Goal: Check status: Check status

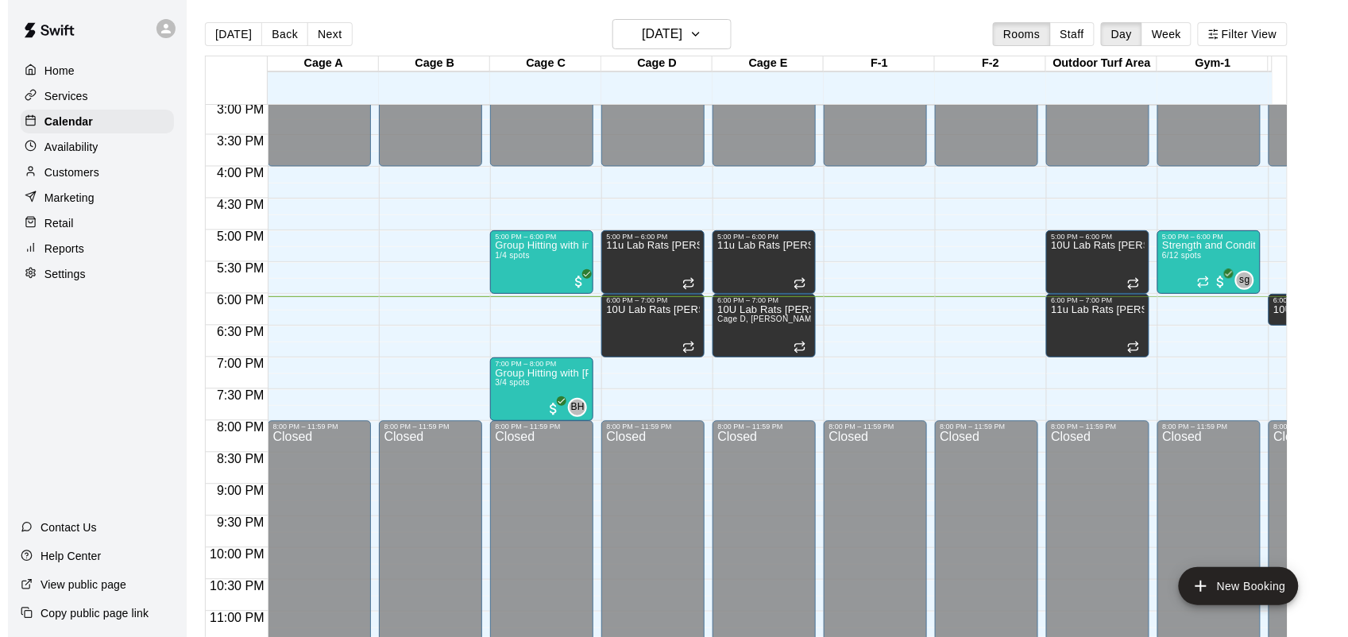
scroll to position [990, 0]
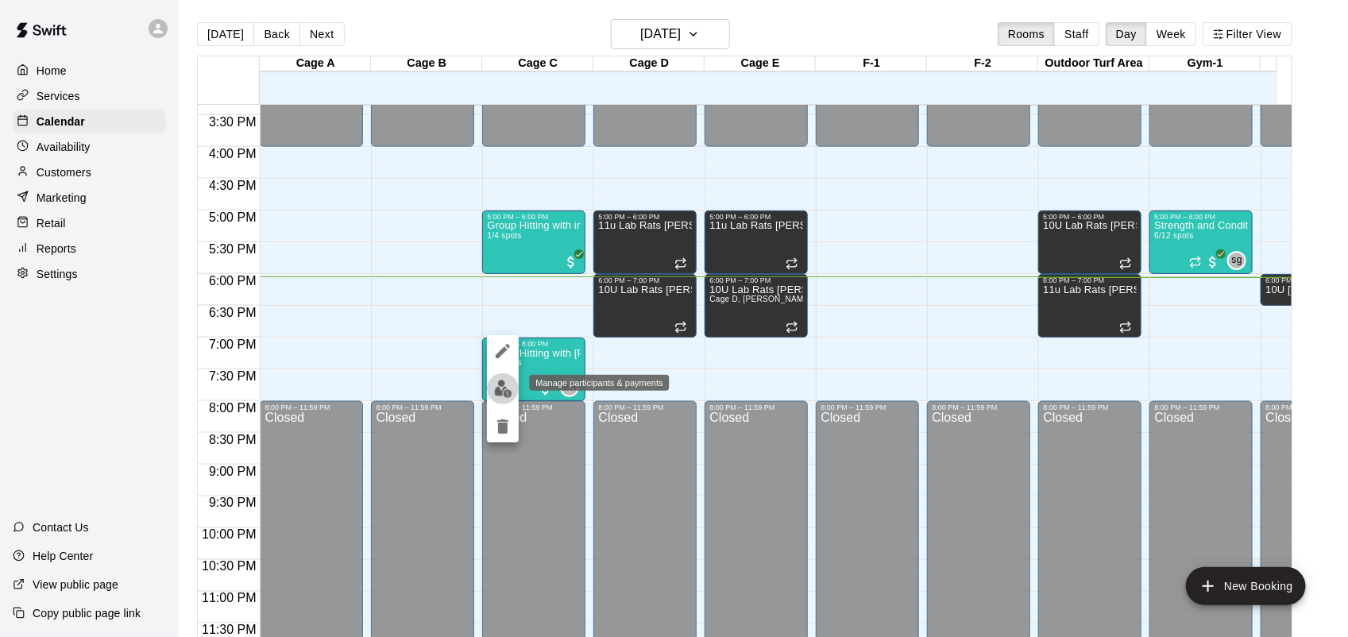
click at [503, 392] on img "edit" at bounding box center [503, 389] width 18 height 18
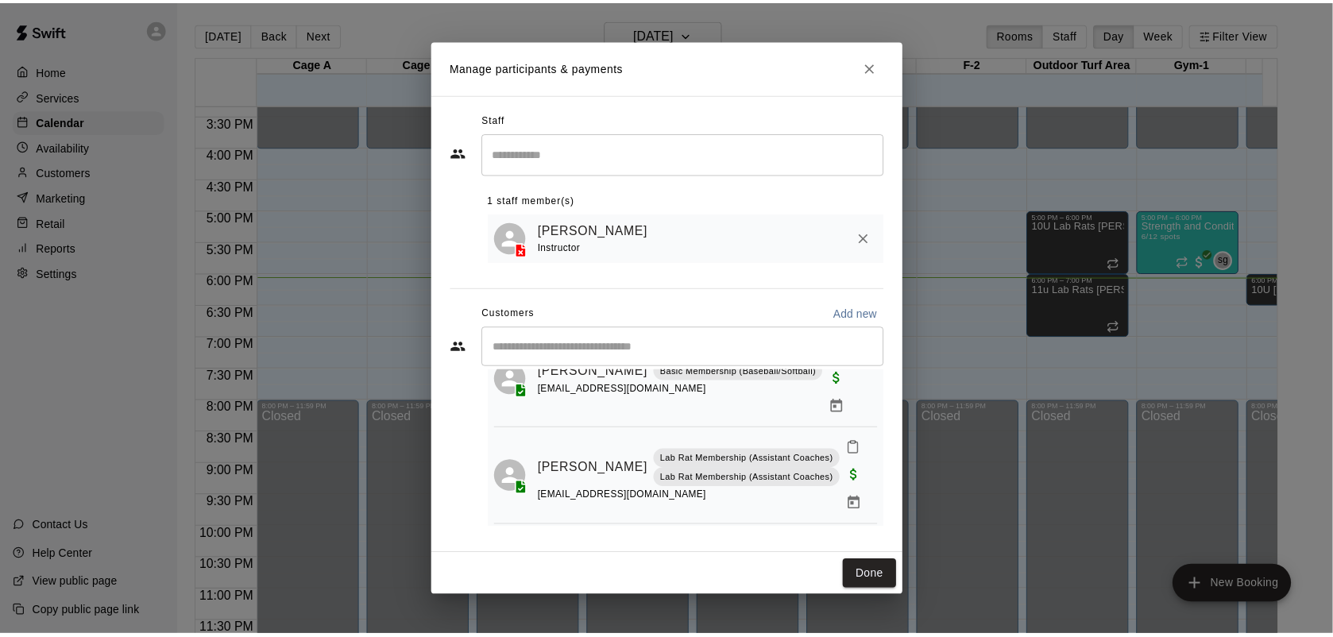
scroll to position [30, 0]
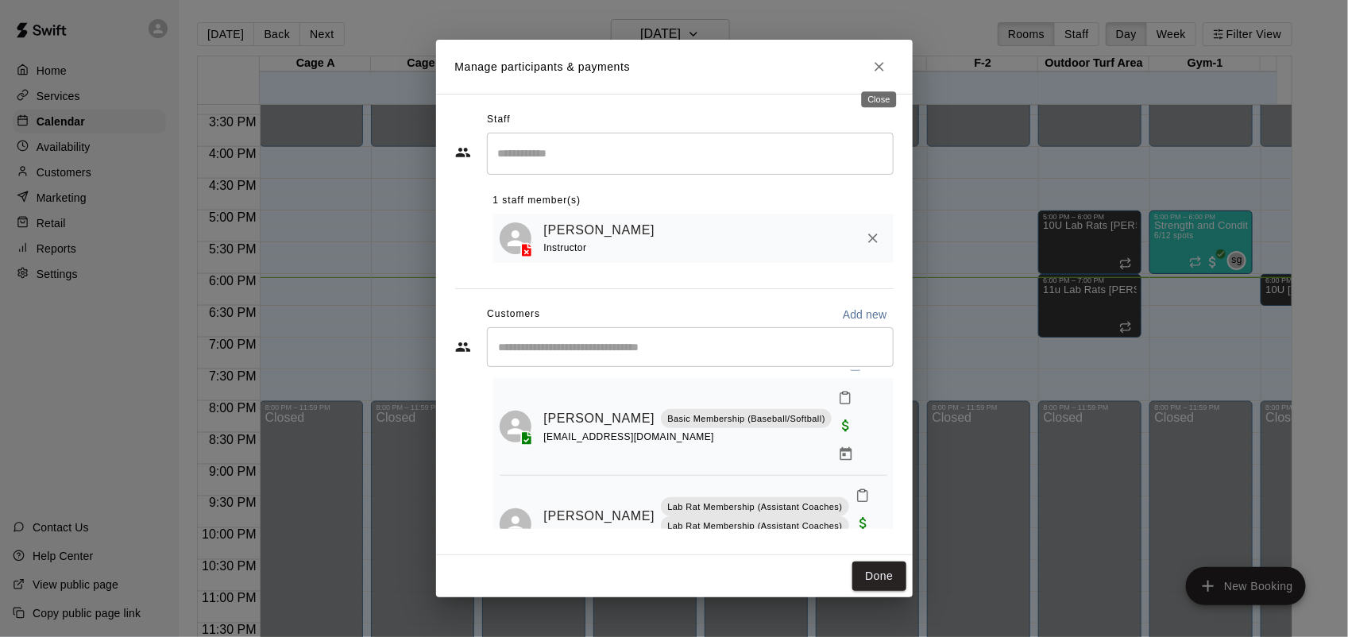
click at [871, 60] on icon "Close" at bounding box center [879, 67] width 16 height 16
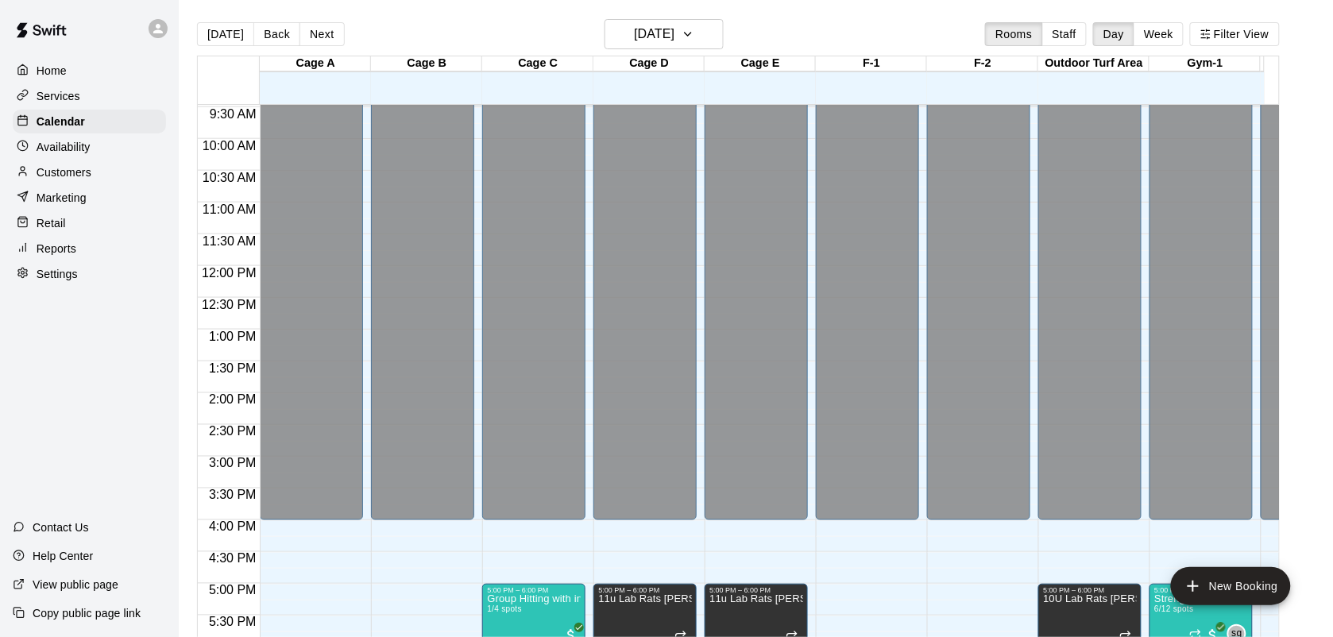
scroll to position [593, 0]
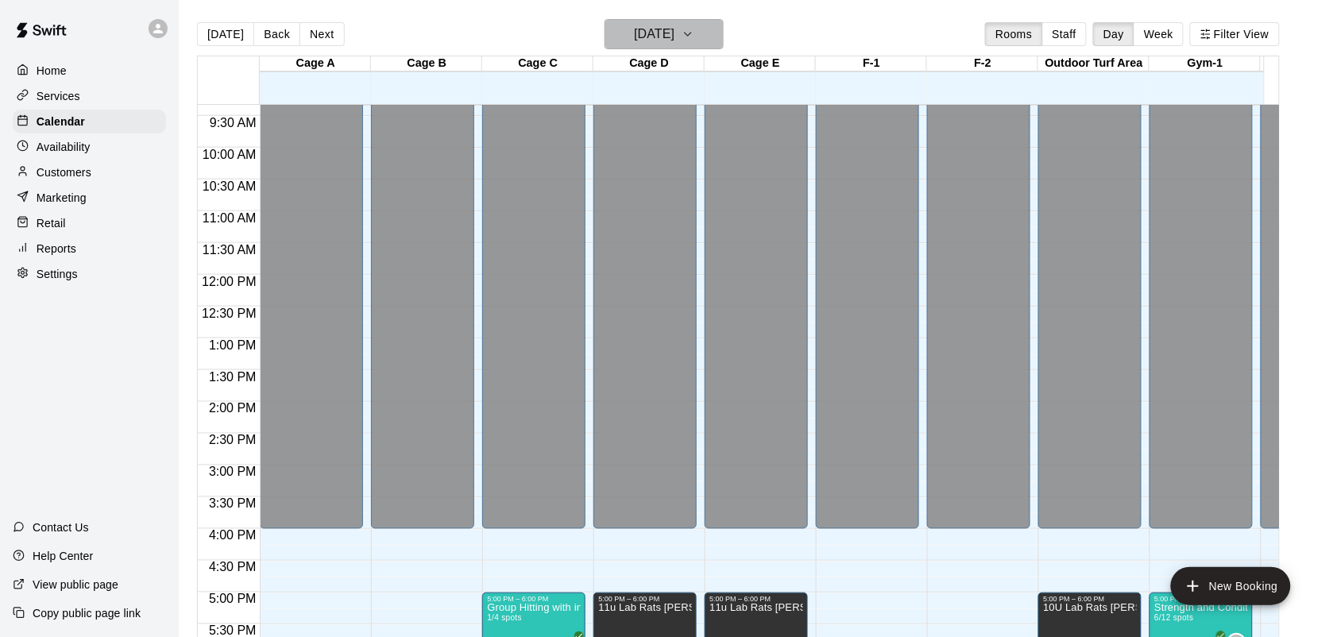
click at [674, 38] on h6 "[DATE]" at bounding box center [654, 34] width 41 height 22
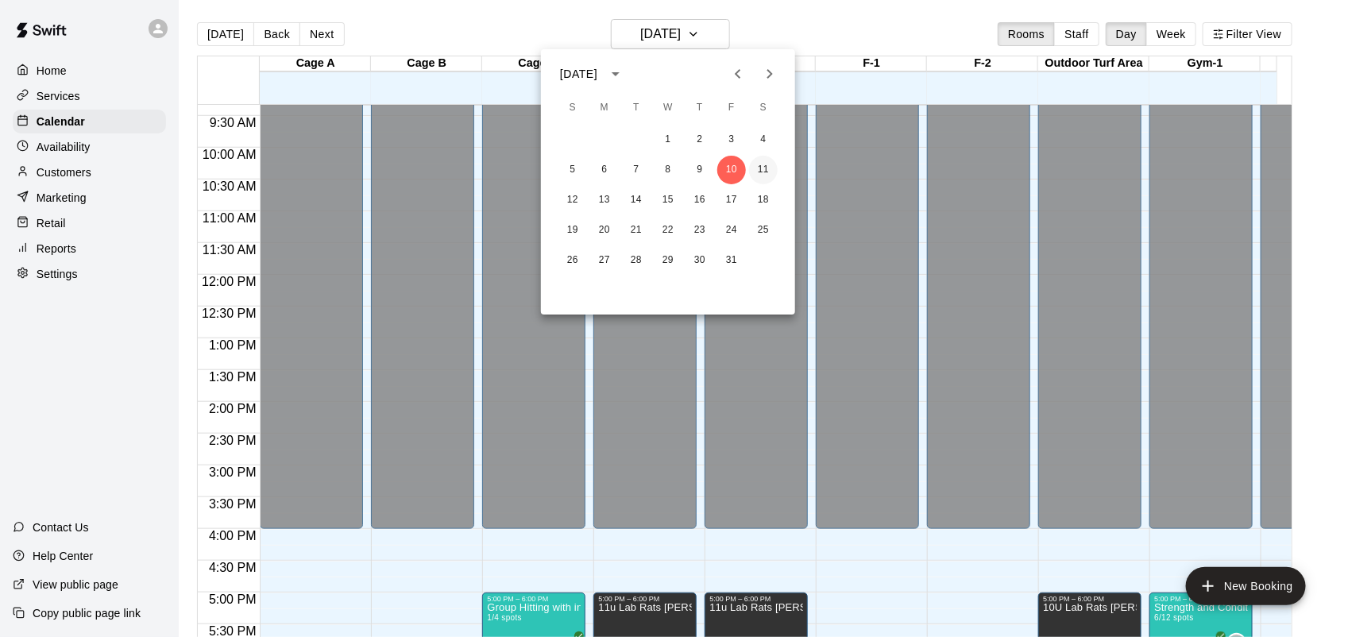
click at [763, 168] on button "11" at bounding box center [763, 170] width 29 height 29
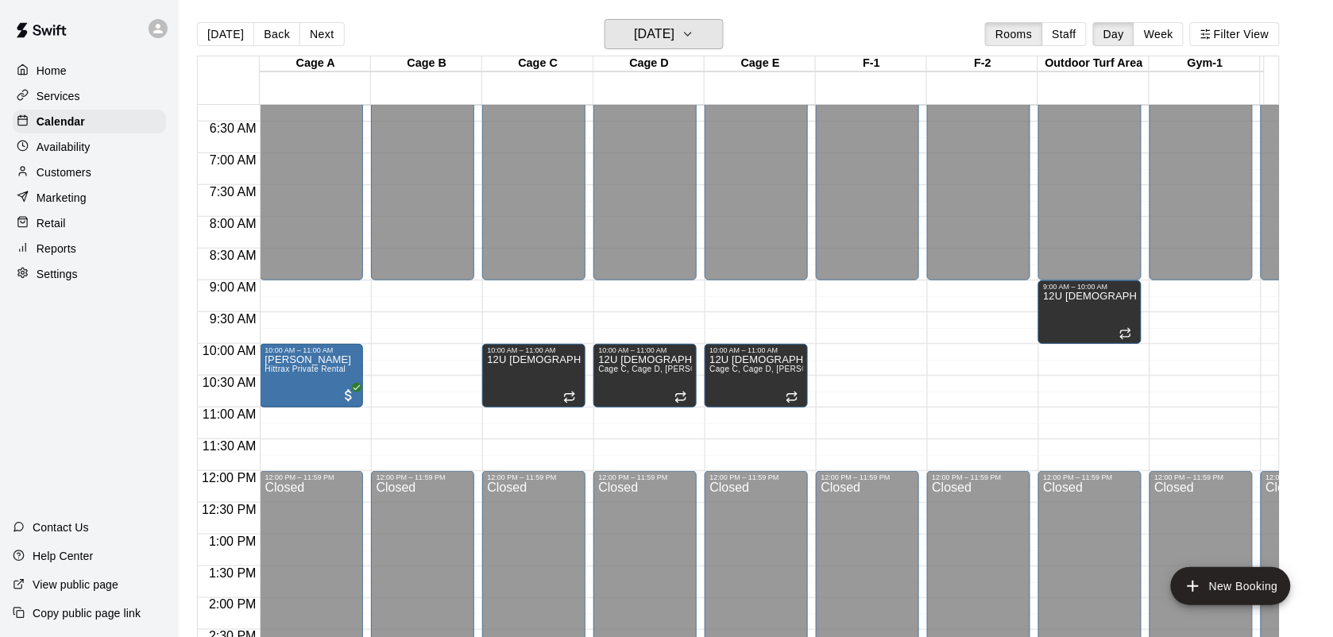
scroll to position [395, 0]
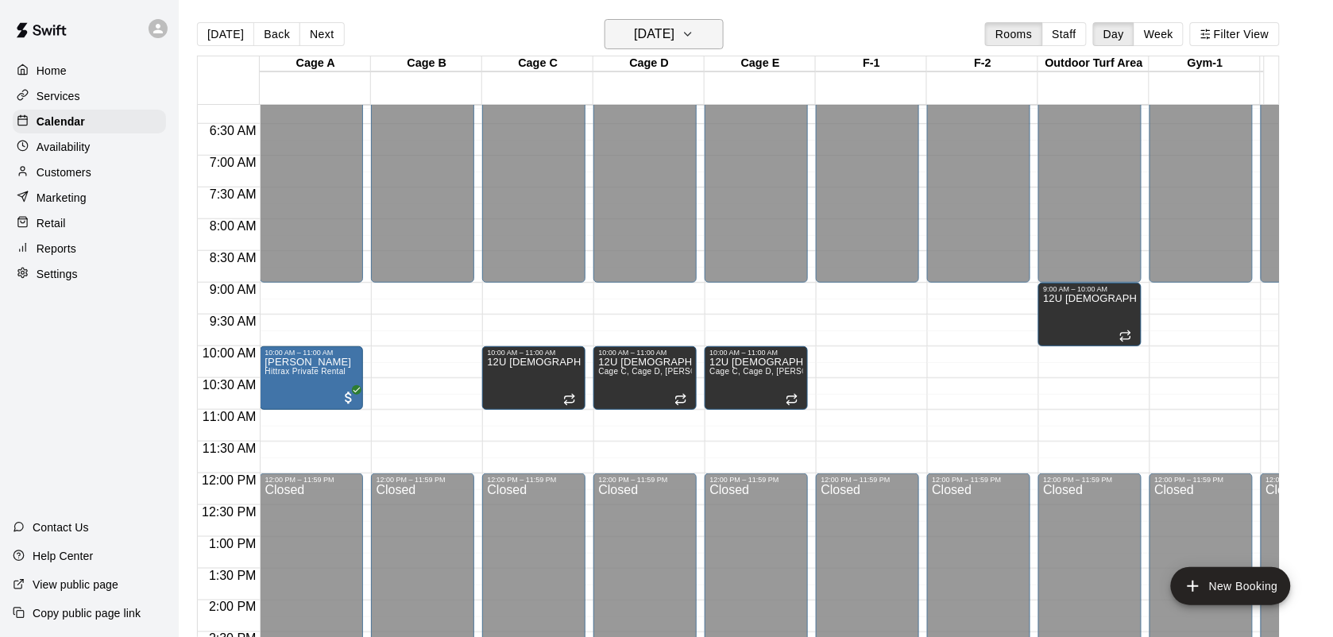
click at [634, 36] on h6 "[DATE]" at bounding box center [654, 34] width 41 height 22
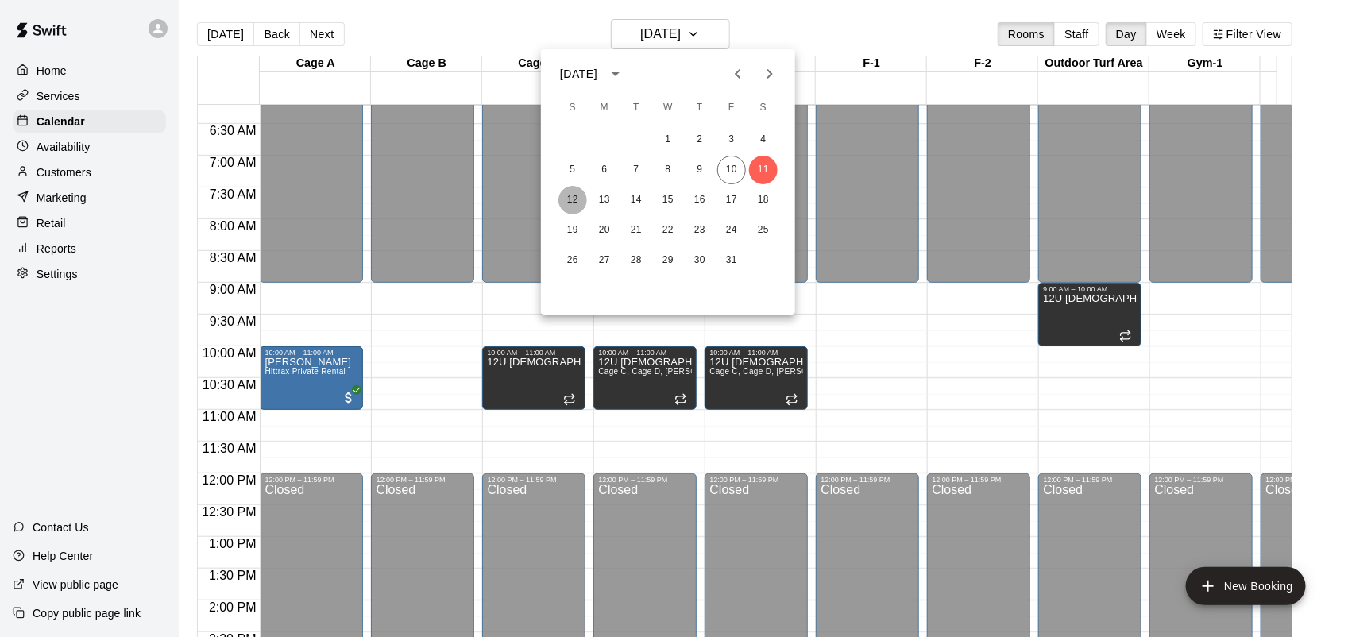
click at [569, 201] on button "12" at bounding box center [572, 200] width 29 height 29
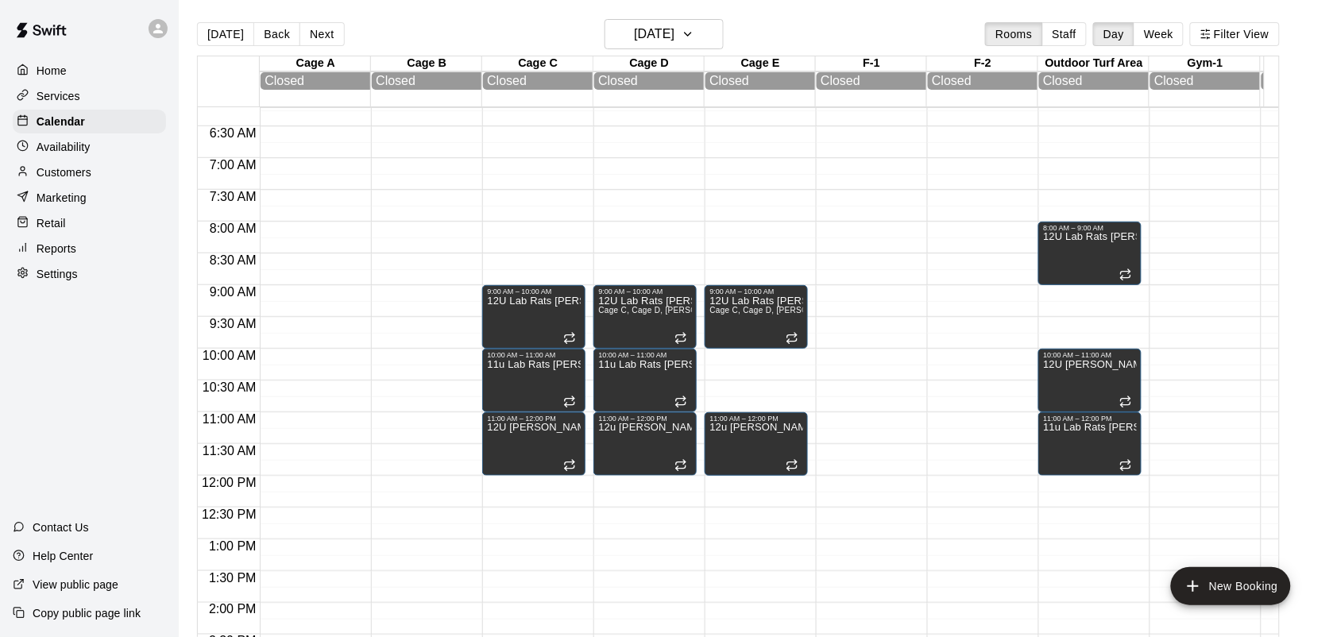
click at [1049, 110] on div "12:00 AM 12:30 AM 1:00 AM 1:30 AM 2:00 AM 2:30 AM 3:00 AM 3:30 AM 4:00 AM 4:30 …" at bounding box center [738, 380] width 1081 height 549
click at [674, 38] on h6 "[DATE]" at bounding box center [654, 34] width 41 height 22
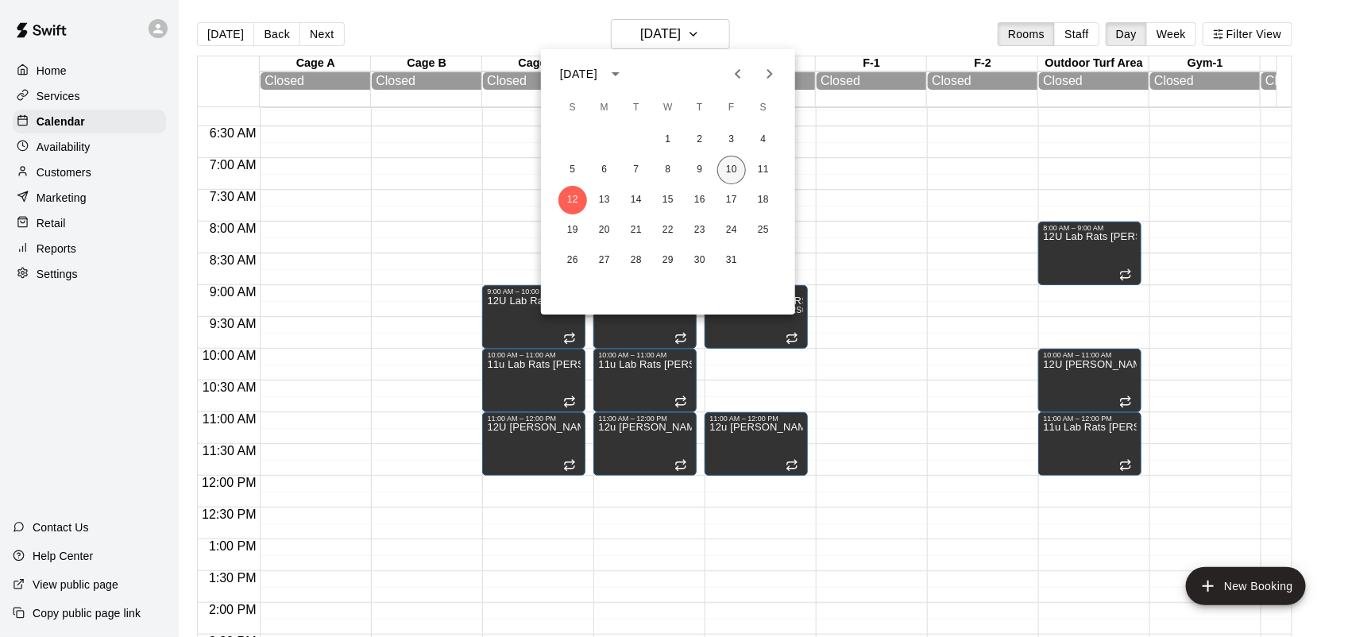
click at [727, 168] on button "10" at bounding box center [731, 170] width 29 height 29
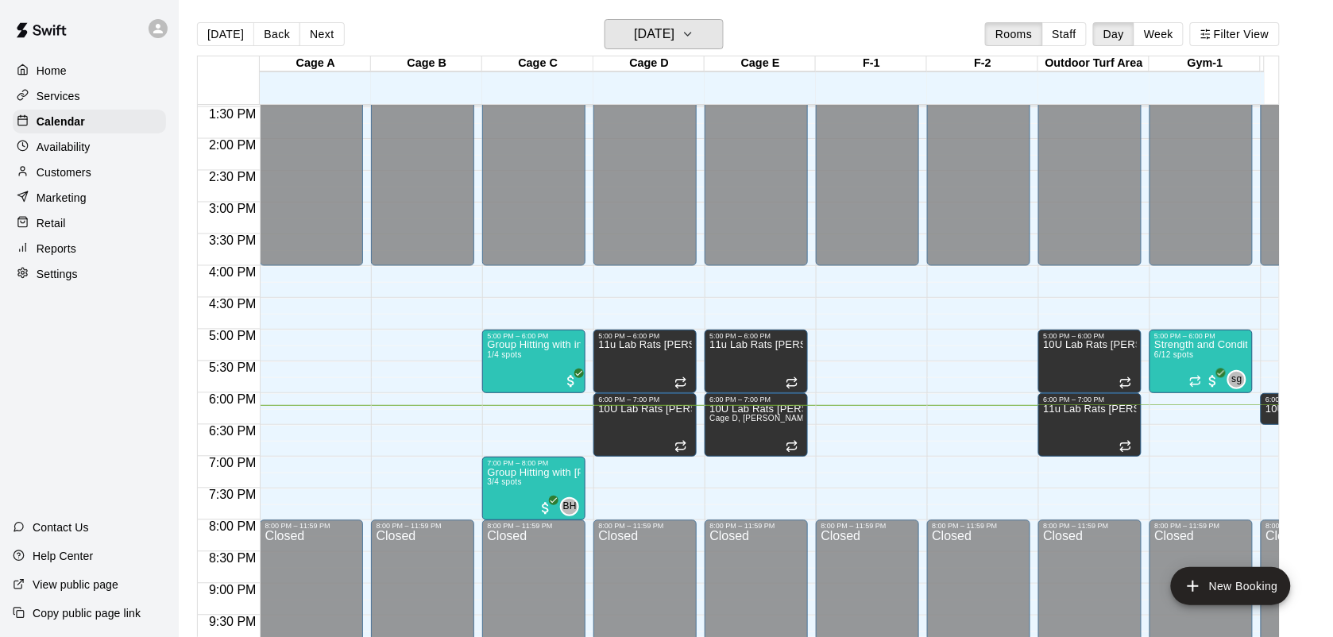
scroll to position [891, 0]
